Goal: Task Accomplishment & Management: Complete application form

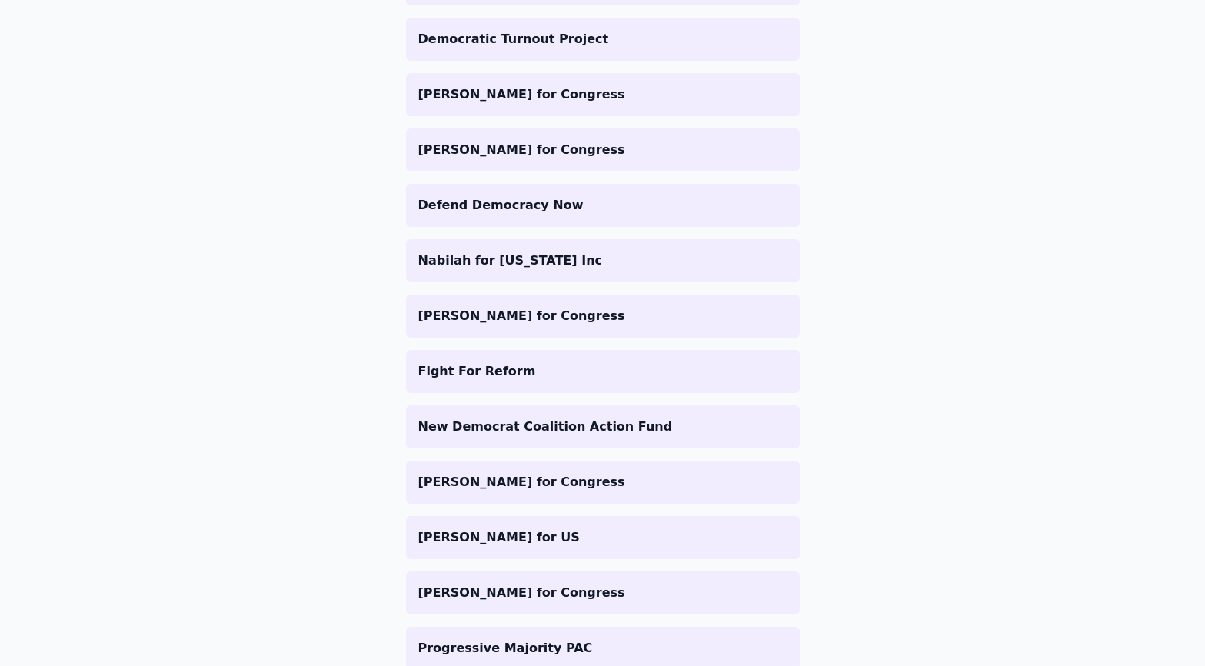
scroll to position [1729, 0]
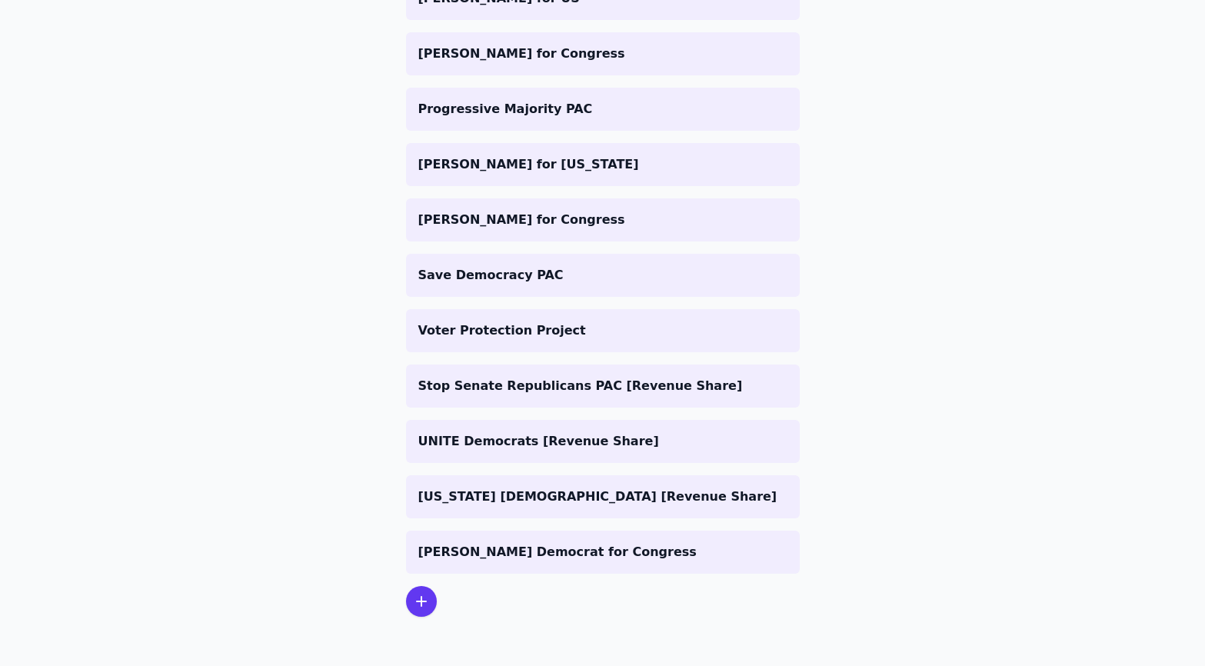
click at [421, 602] on icon at bounding box center [421, 601] width 18 height 18
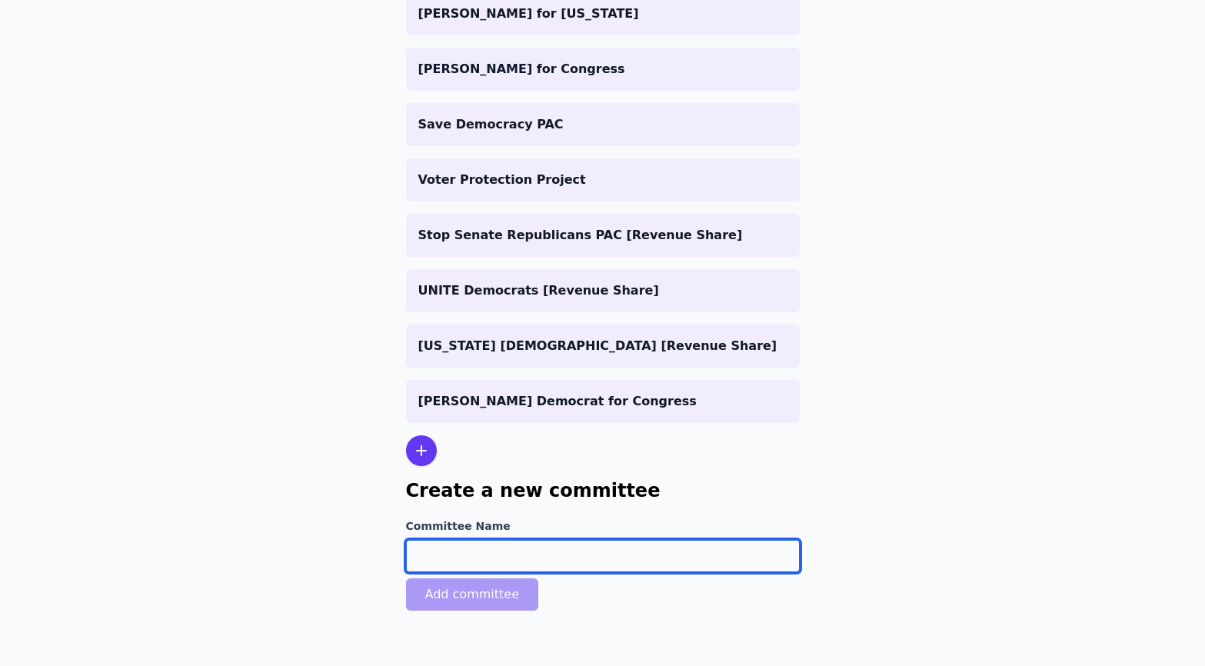
click at [477, 554] on input "Committee Name" at bounding box center [603, 556] width 394 height 32
type input "[PERSON_NAME] for Congress"
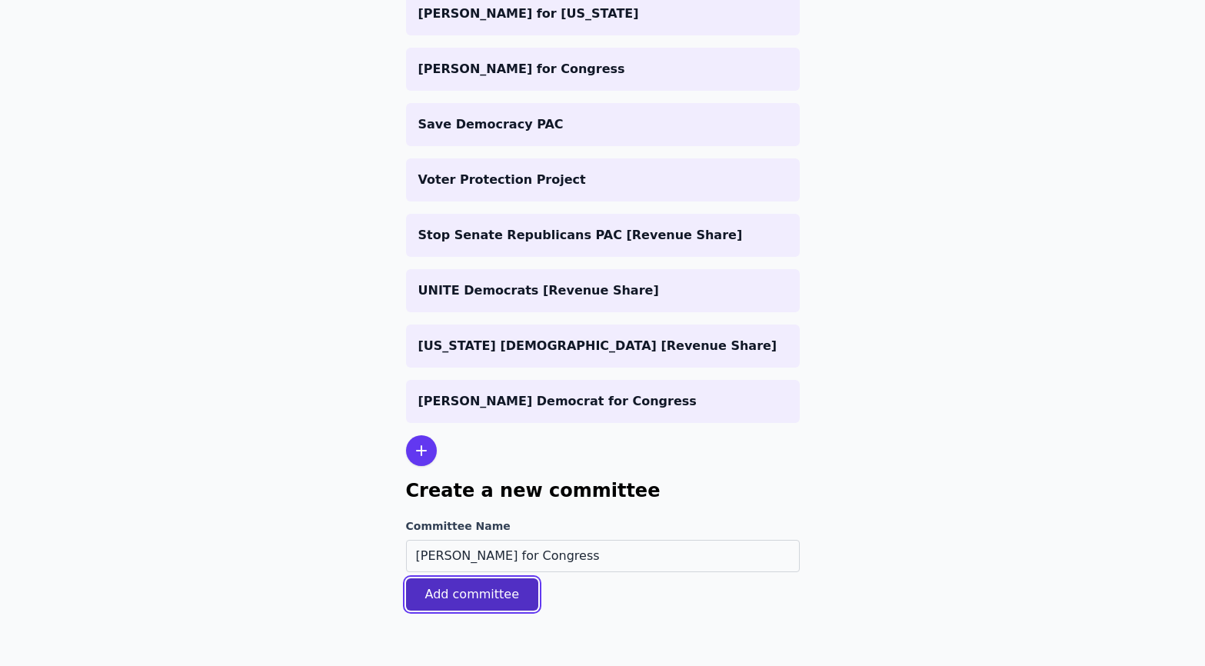
click at [455, 597] on button "Add committee" at bounding box center [472, 594] width 133 height 32
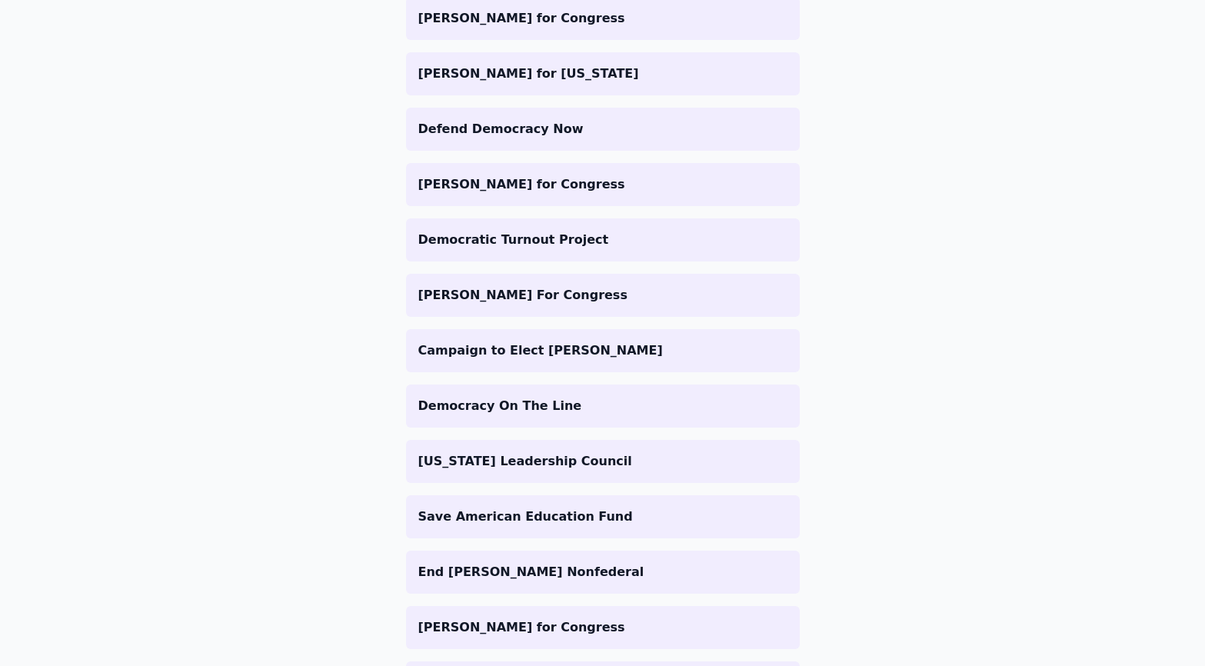
scroll to position [1836, 0]
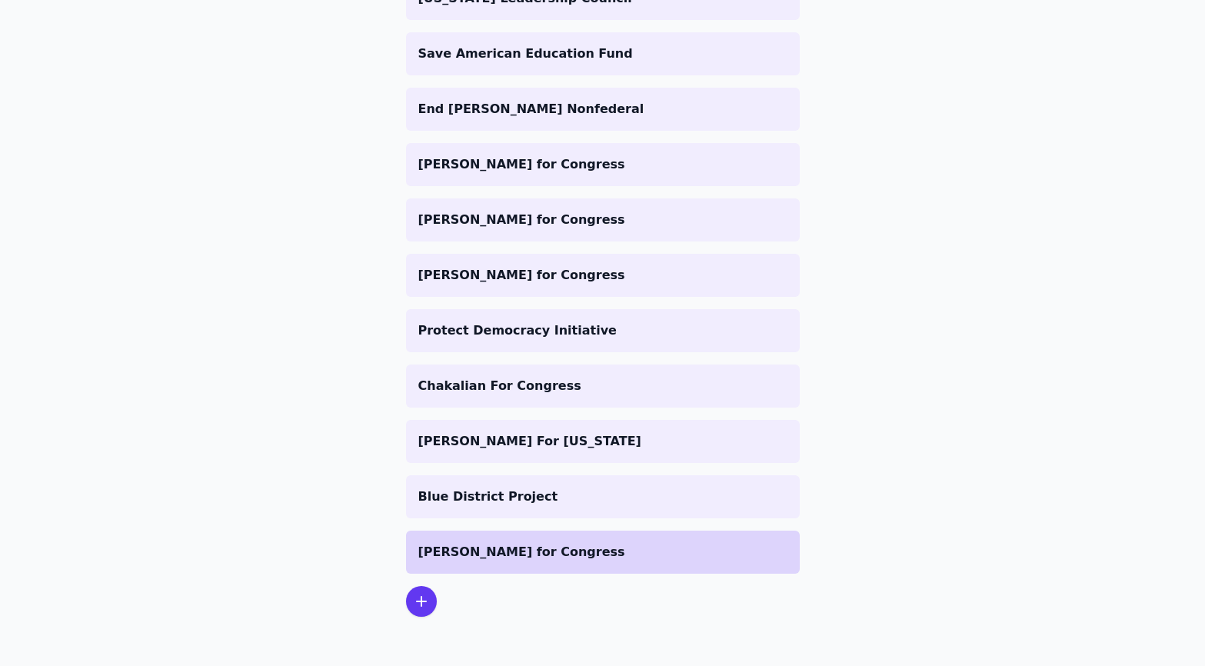
click at [475, 554] on p "[PERSON_NAME] for Congress" at bounding box center [602, 552] width 369 height 18
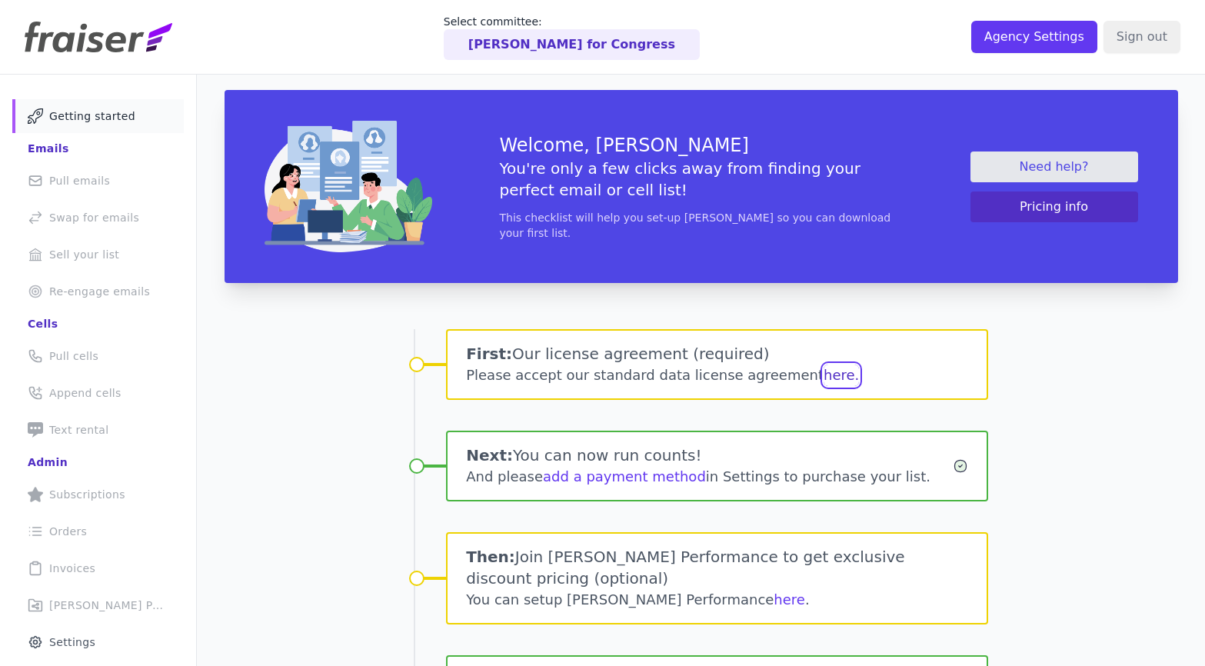
click at [823, 380] on button "here." at bounding box center [840, 375] width 35 height 22
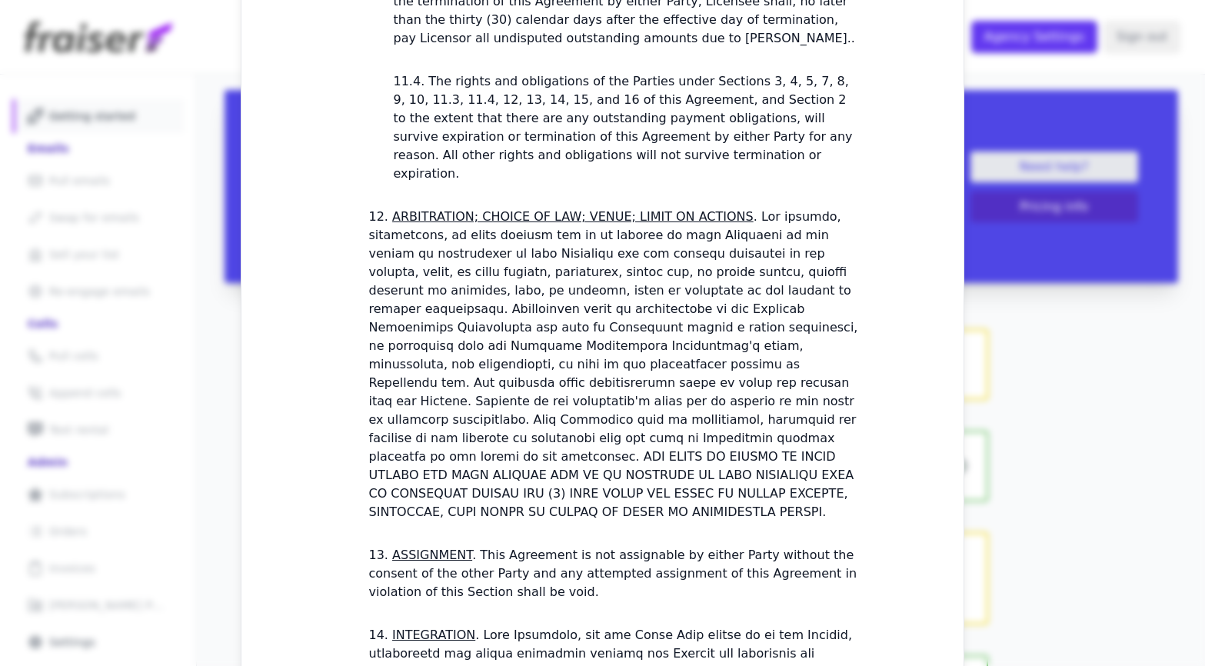
scroll to position [4389, 0]
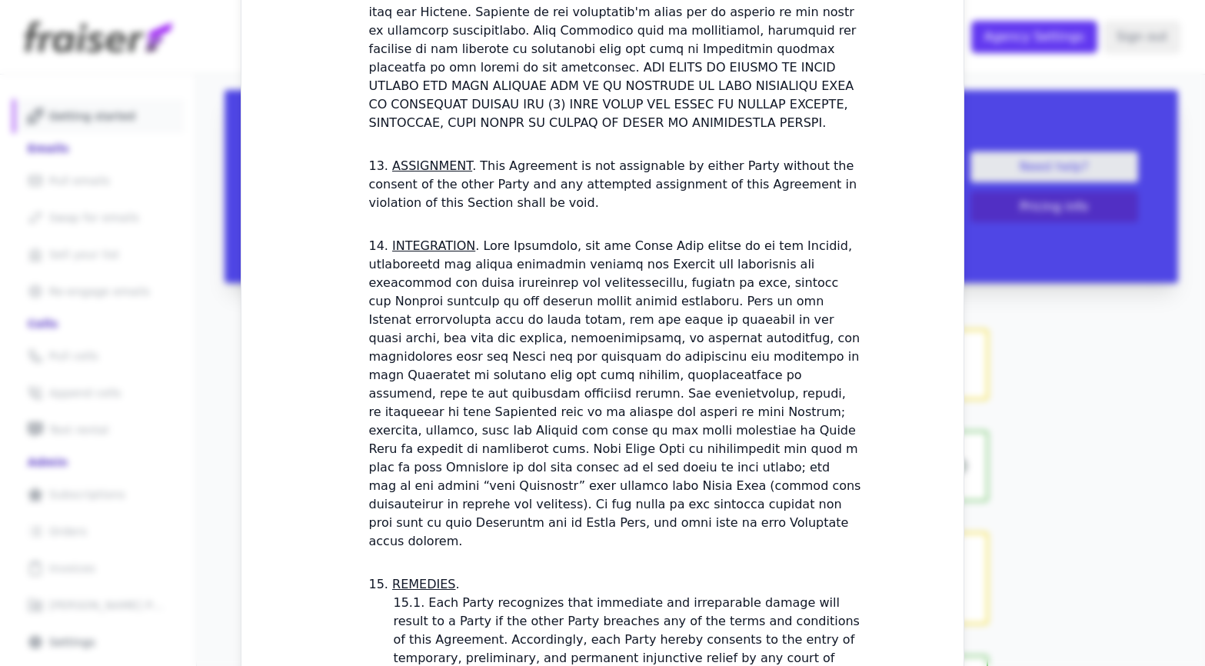
checkbox input "true"
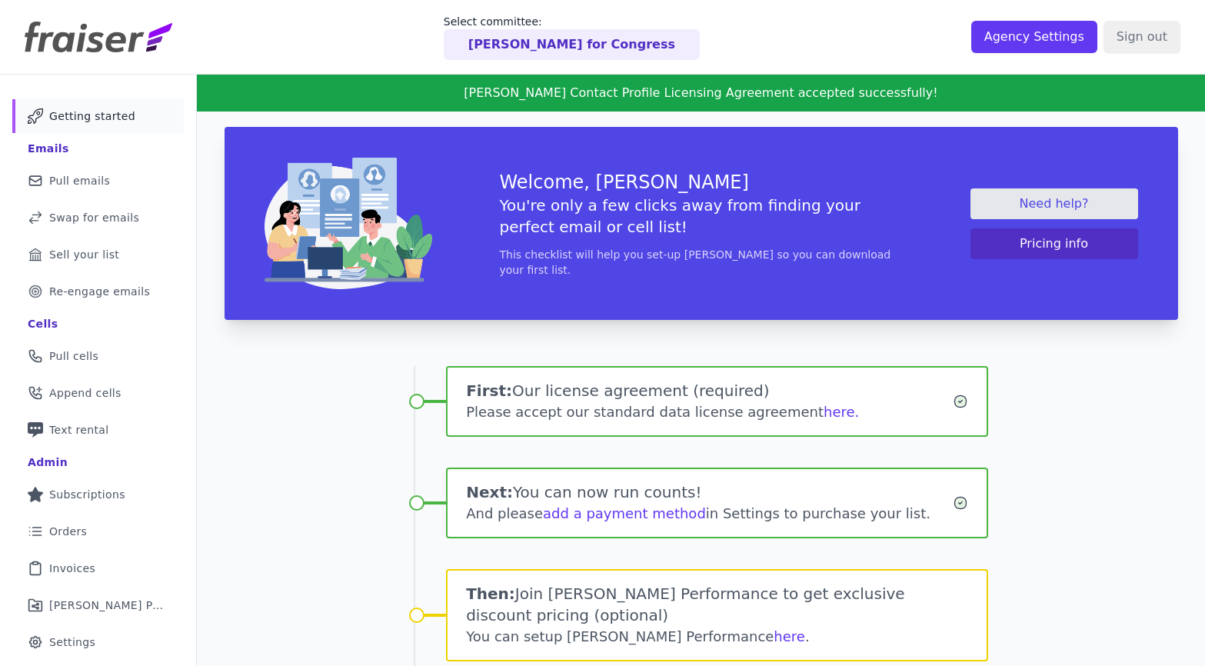
scroll to position [137, 0]
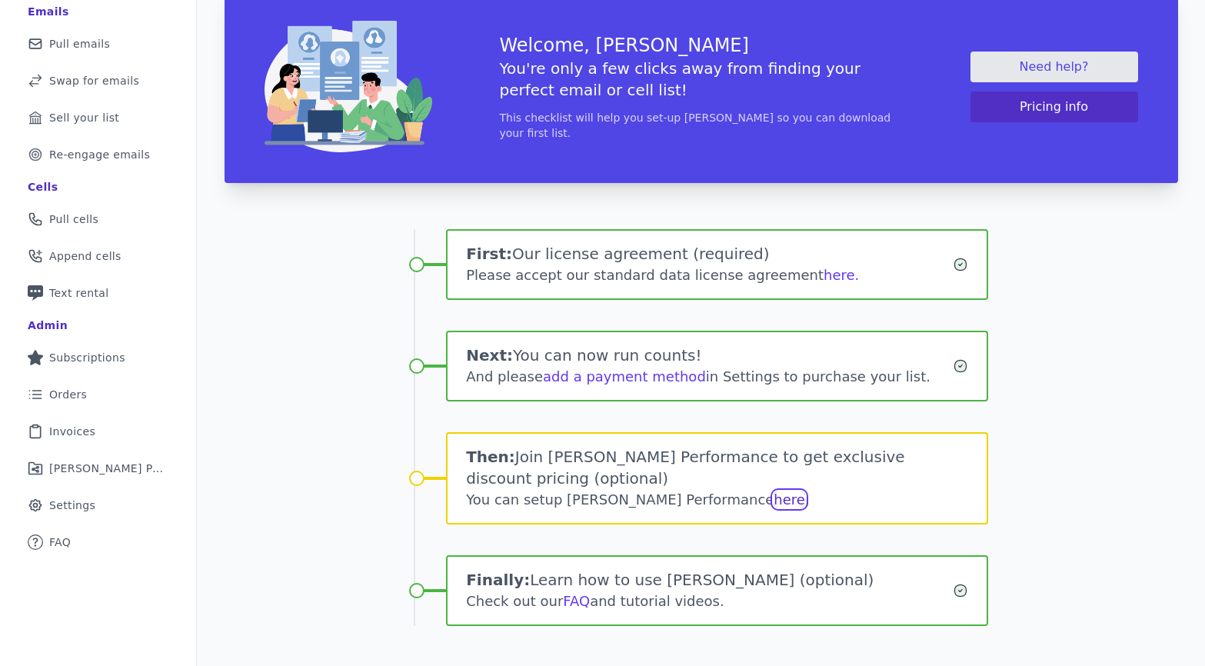
click at [773, 491] on link "here" at bounding box center [789, 499] width 32 height 16
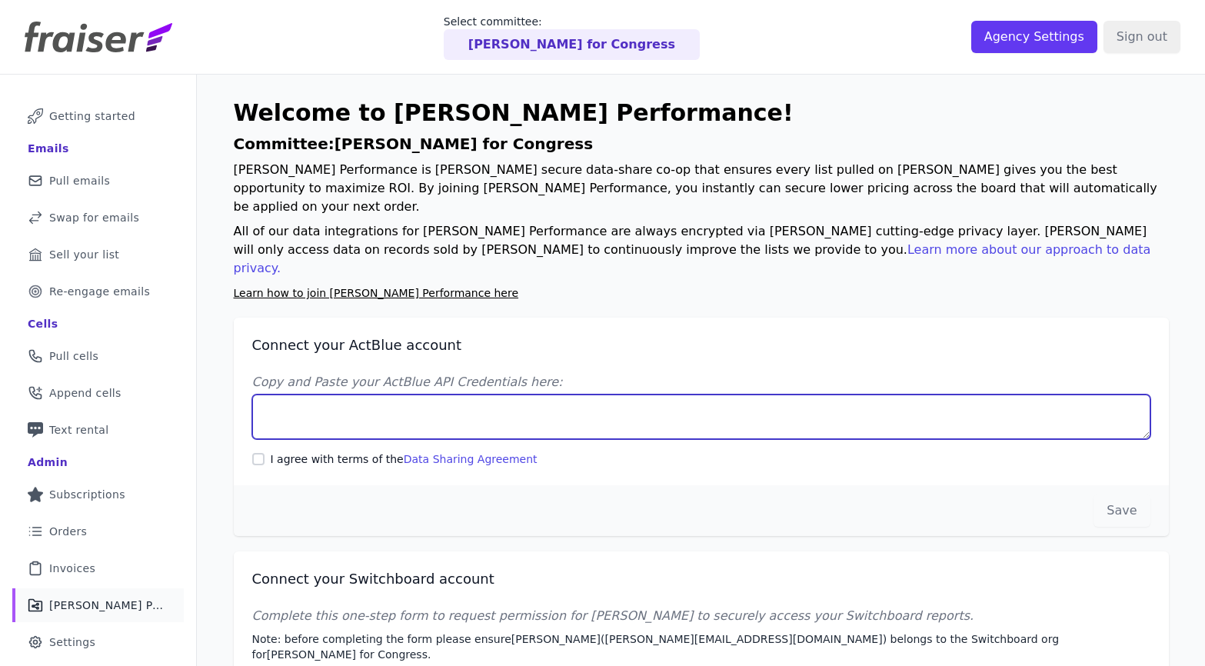
click at [543, 394] on textarea "Copy and Paste your ActBlue API Credentials here:" at bounding box center [701, 416] width 898 height 45
paste textarea "Client UUID: dc3a3163-eeb4-4387-9be4-3e85aa99726d Client Secret: [SECURITY_DATA…"
type textarea "Client UUID: dc3a3163-eeb4-4387-9be4-3e85aa99726d Client Secret: [SECURITY_DATA…"
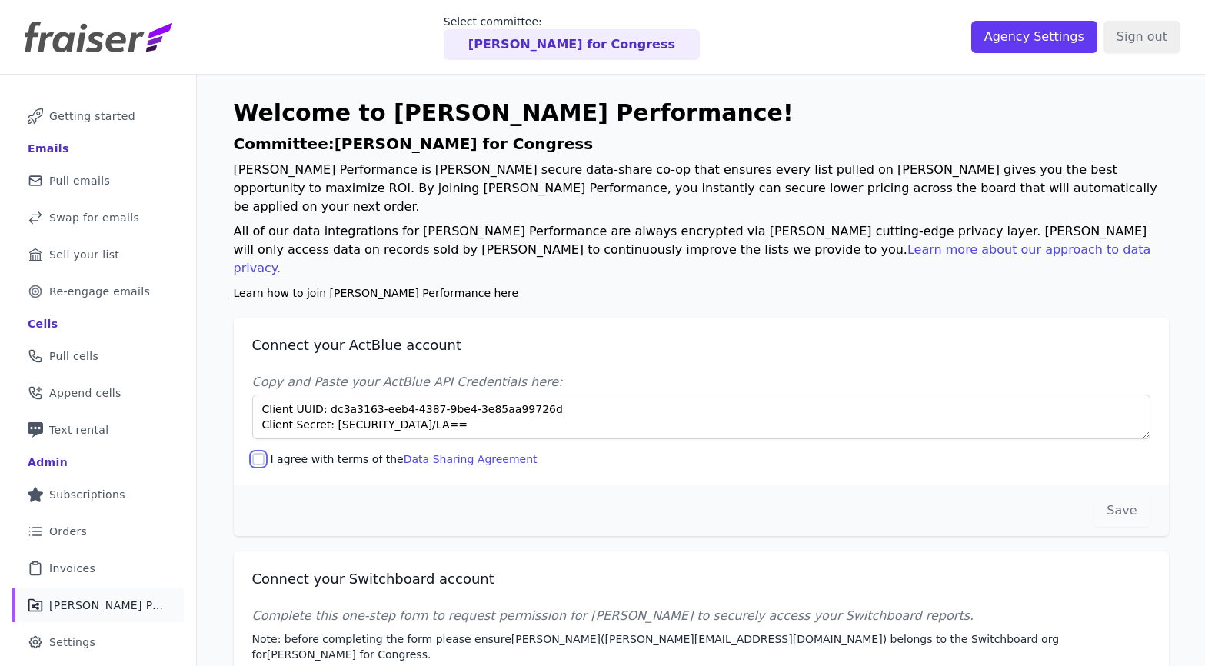
click at [256, 453] on input "I agree with terms of the Data Sharing Agreement" at bounding box center [258, 459] width 12 height 12
checkbox input "true"
click at [1107, 494] on button "Save" at bounding box center [1121, 510] width 56 height 32
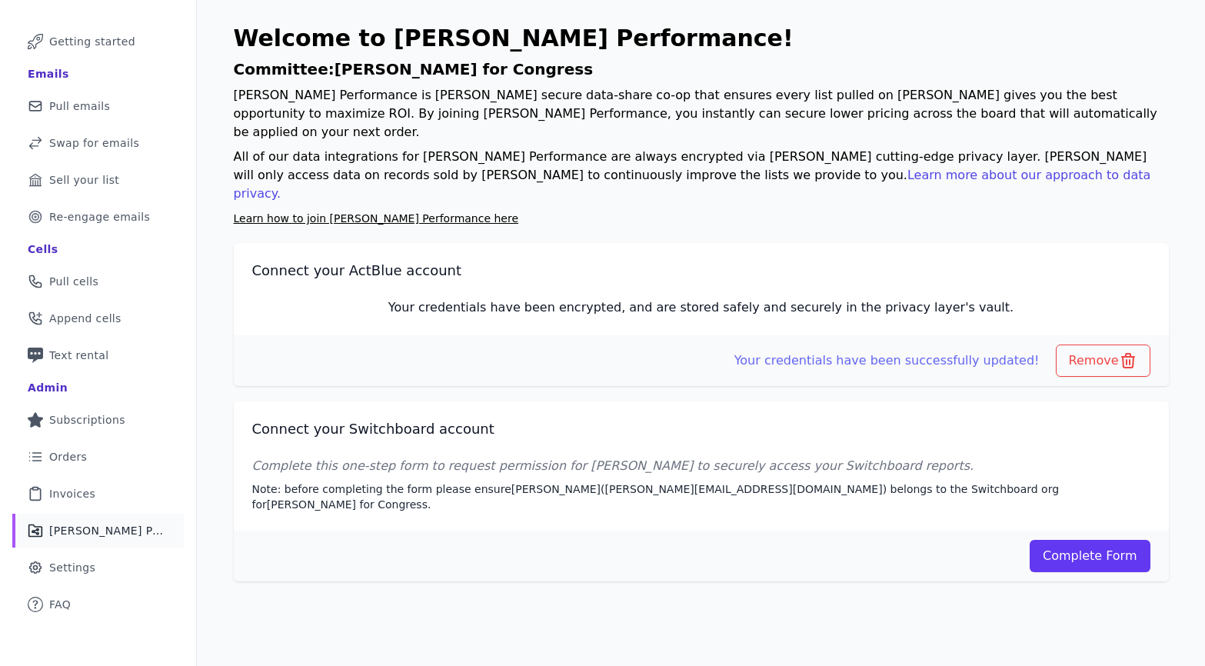
scroll to position [73, 0]
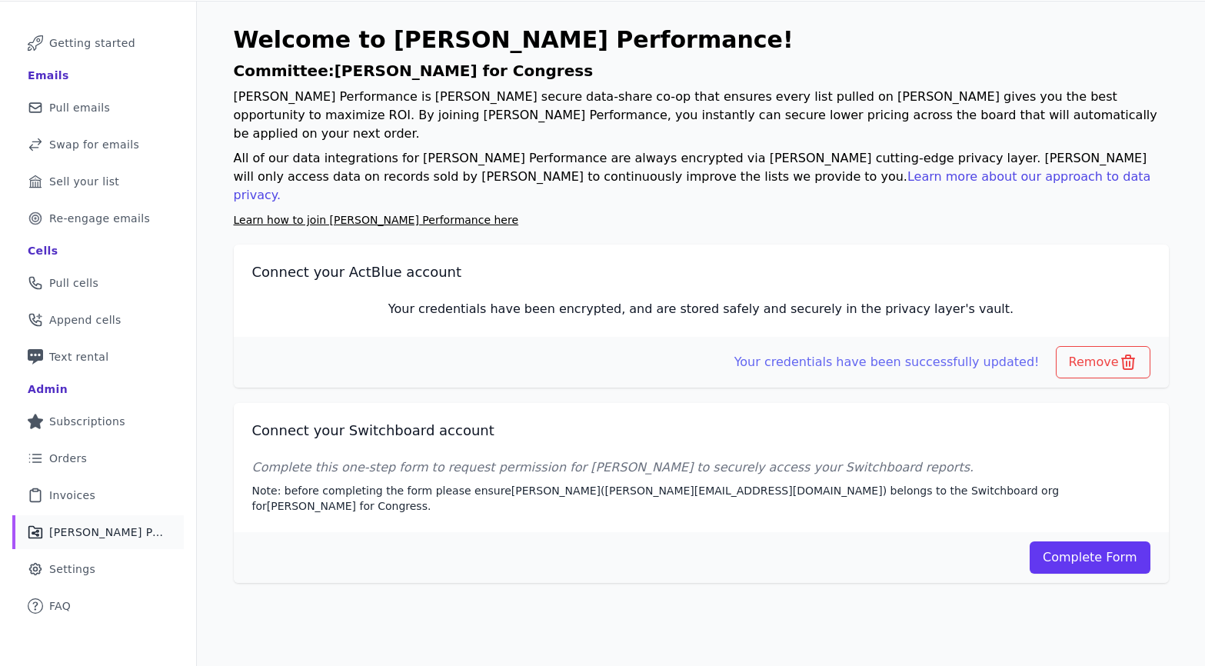
click at [1142, 533] on div "Welcome to Fraiser Performance! Committee: Thomas Fisher for Congress Fraiser P…" at bounding box center [701, 305] width 984 height 606
click at [1075, 532] on div "Complete Form" at bounding box center [701, 557] width 935 height 51
click at [1076, 541] on link "Complete Form" at bounding box center [1089, 557] width 121 height 32
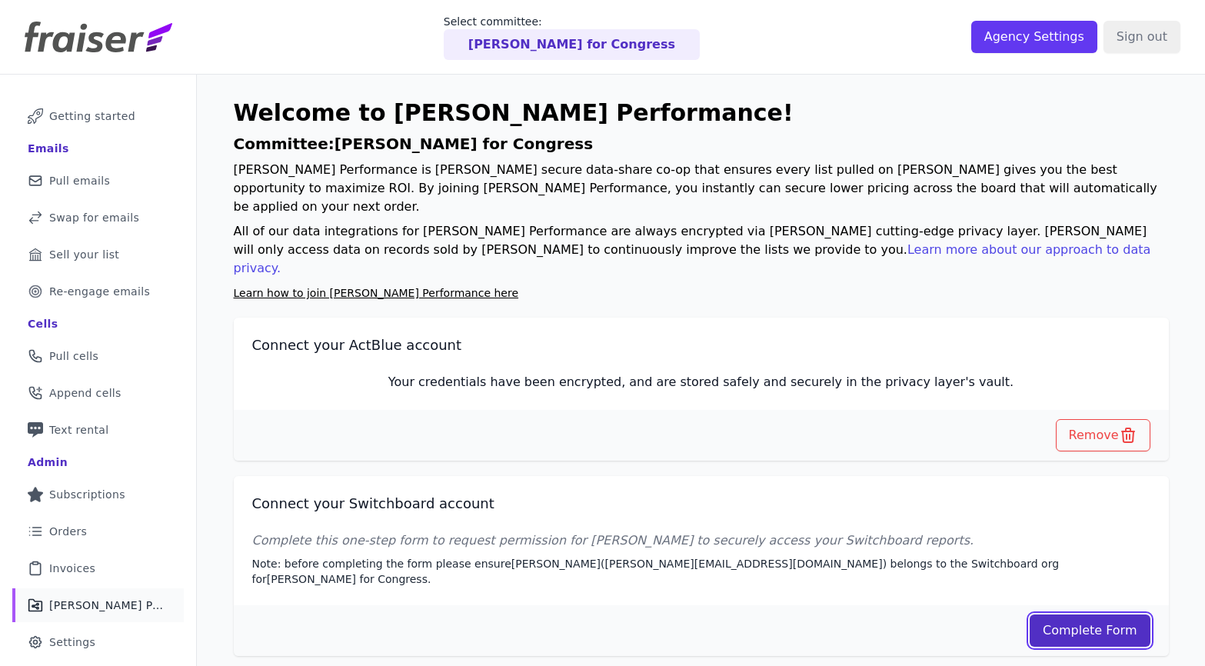
click at [1066, 614] on link "Complete Form" at bounding box center [1089, 630] width 121 height 32
click at [74, 357] on span "Pull cells" at bounding box center [73, 355] width 49 height 15
